Goal: Check status

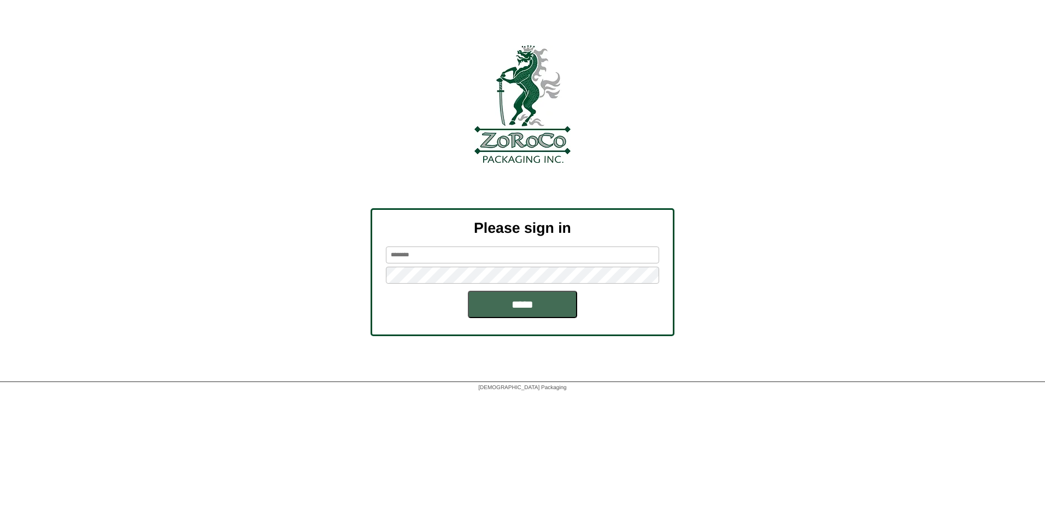
type input "**********"
click at [554, 301] on input "*****" at bounding box center [522, 304] width 109 height 27
